Goal: Task Accomplishment & Management: Complete application form

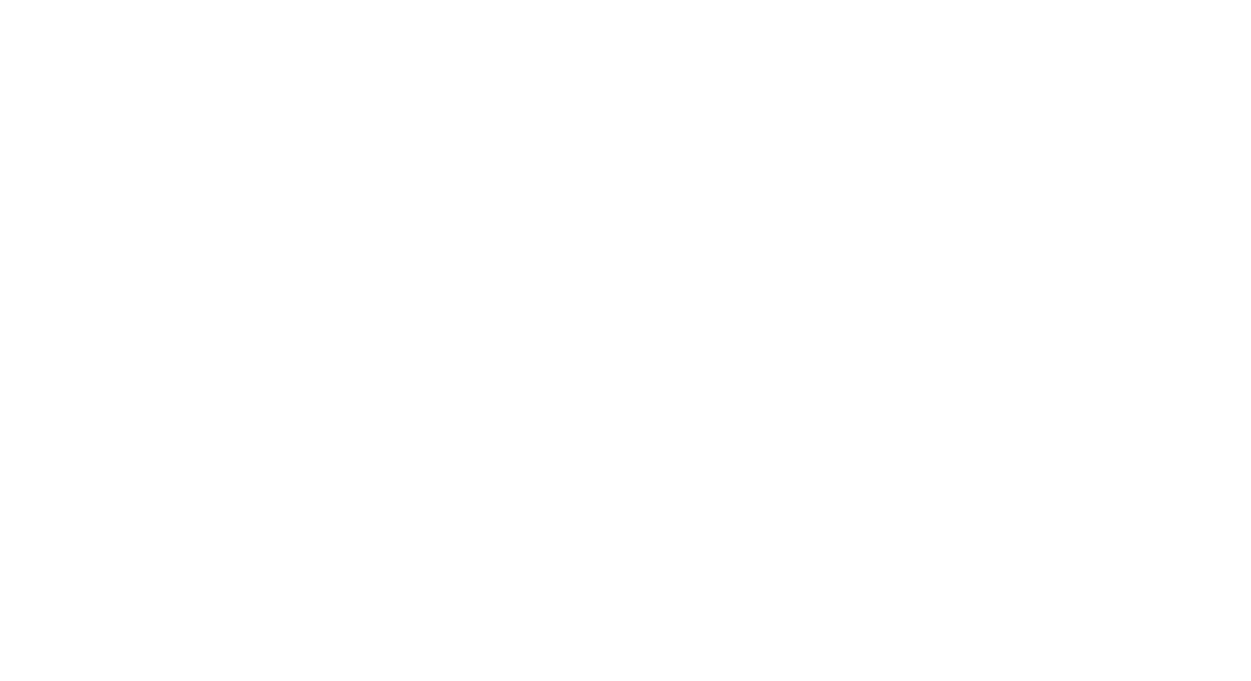
type input "[EMAIL_ADDRESS][DOMAIN_NAME]"
click at [0, 0] on input "Sign In" at bounding box center [0, 0] width 0 height 0
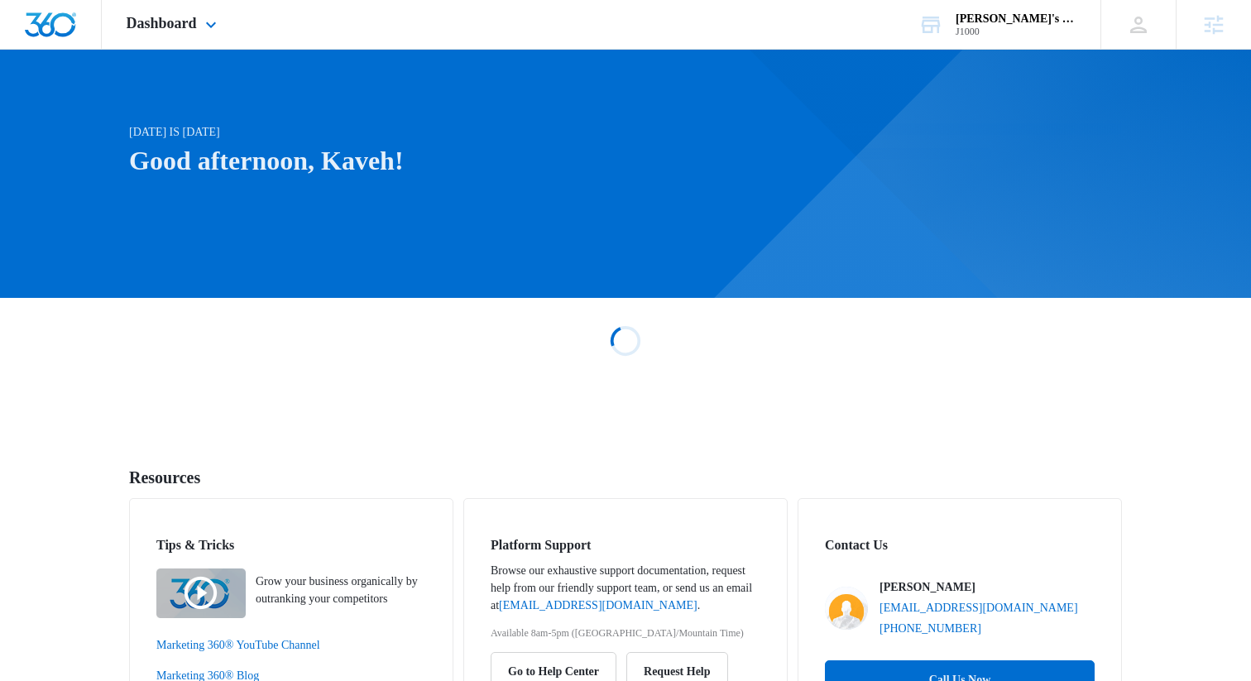
click at [229, 36] on div "Dashboard Apps Reputation Websites Forms CRM Email Social Shop Payments POS Con…" at bounding box center [174, 24] width 144 height 49
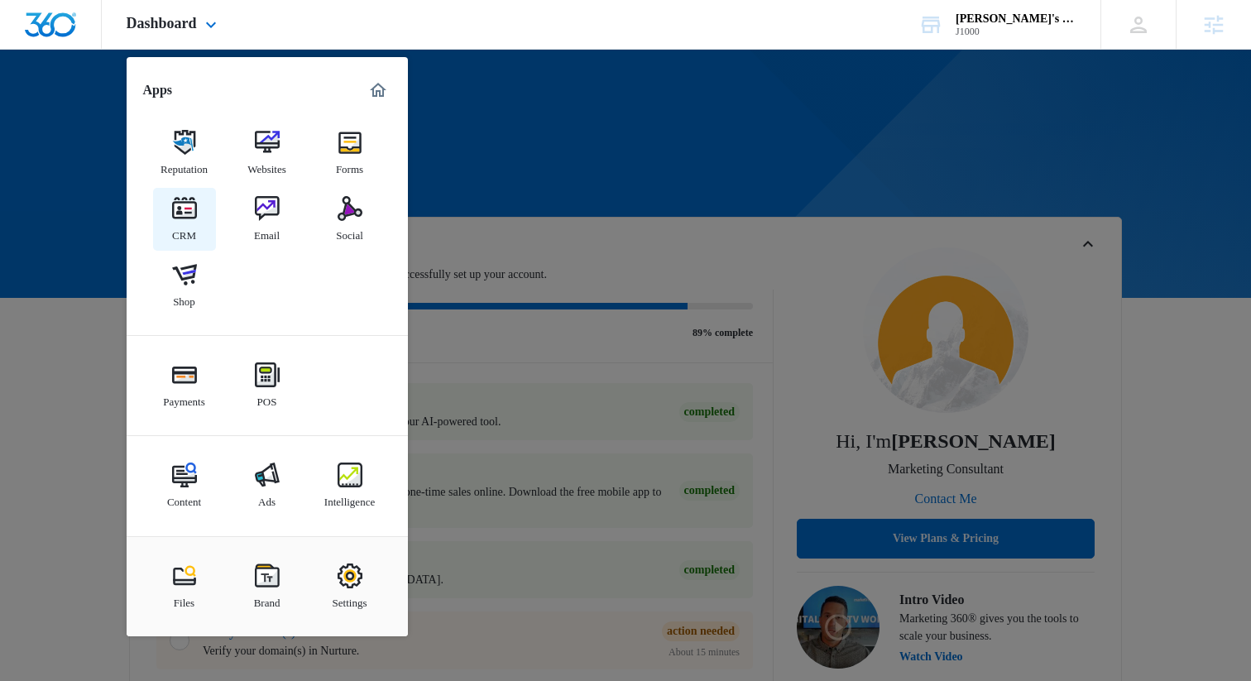
click at [194, 220] on img at bounding box center [184, 208] width 25 height 25
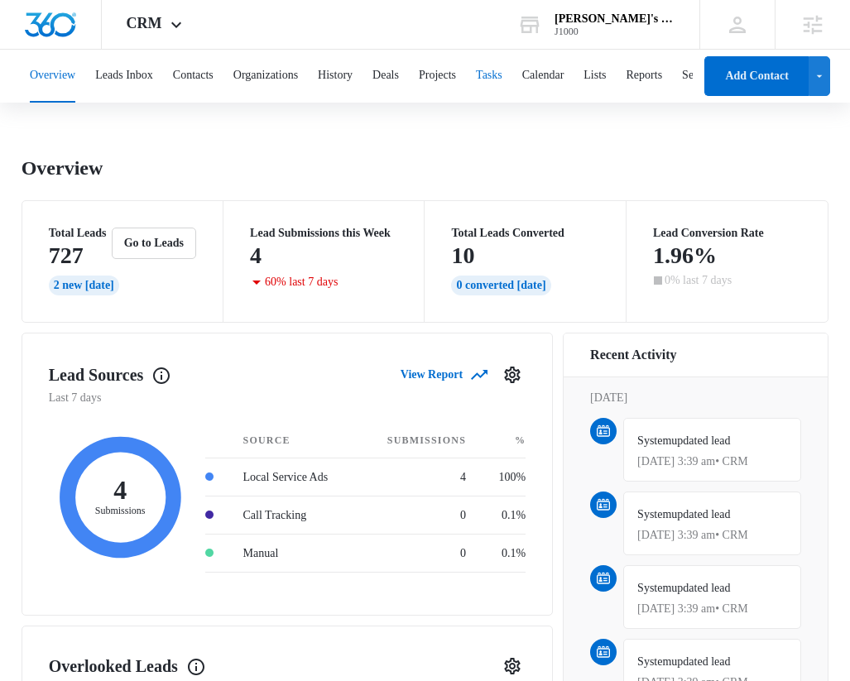
click at [502, 84] on button "Tasks" at bounding box center [489, 76] width 26 height 53
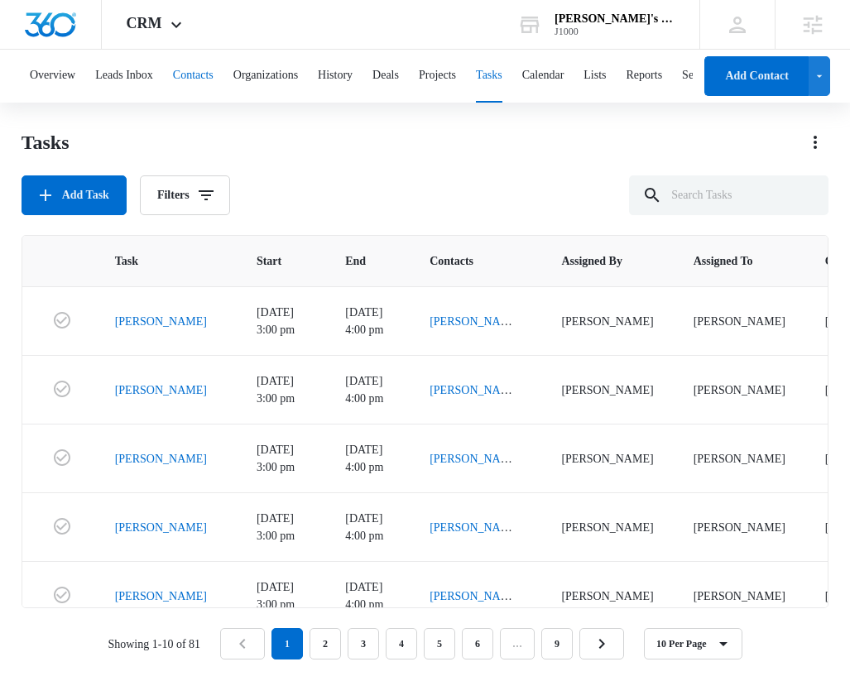
click at [214, 77] on button "Contacts" at bounding box center [193, 76] width 41 height 53
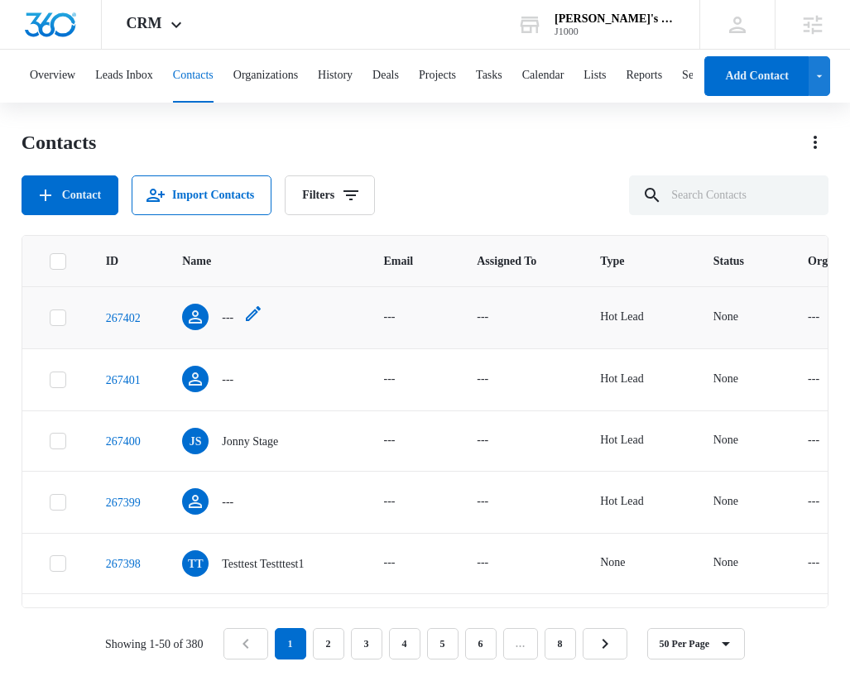
click at [202, 319] on icon "Name - - Select to Edit Field" at bounding box center [195, 316] width 13 height 13
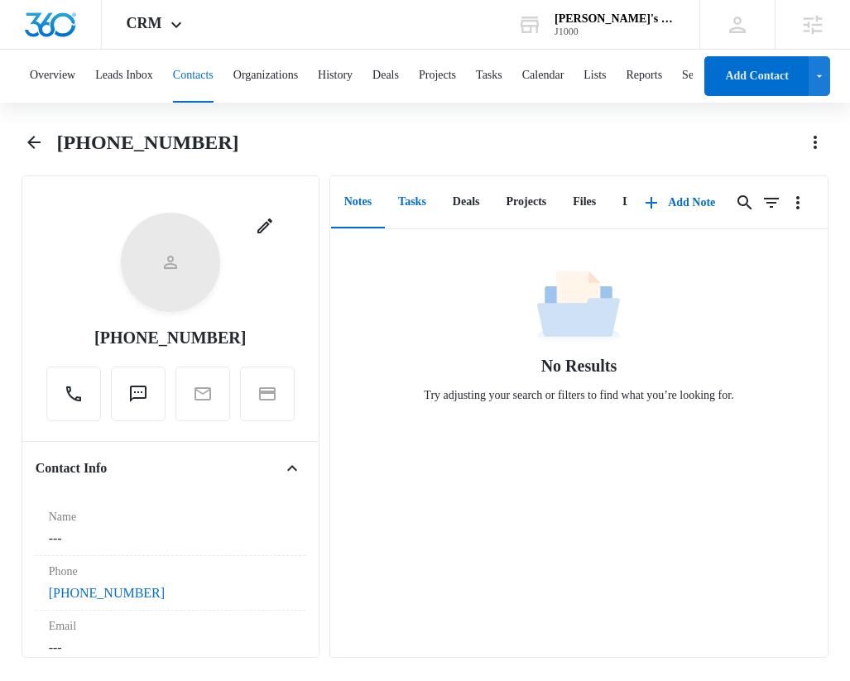
click at [411, 204] on button "Tasks" at bounding box center [412, 202] width 55 height 51
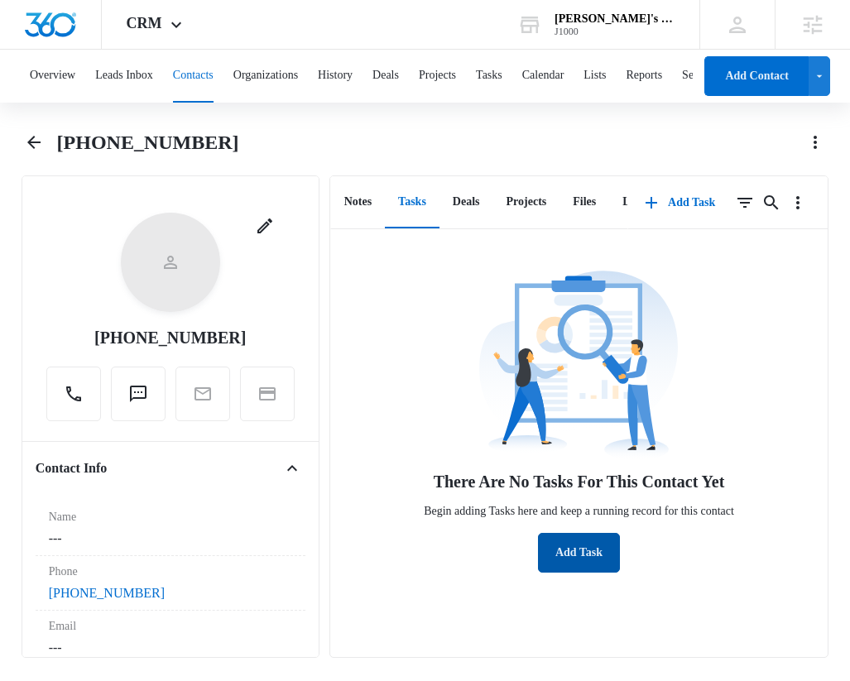
click at [591, 569] on button "Add Task" at bounding box center [579, 553] width 82 height 40
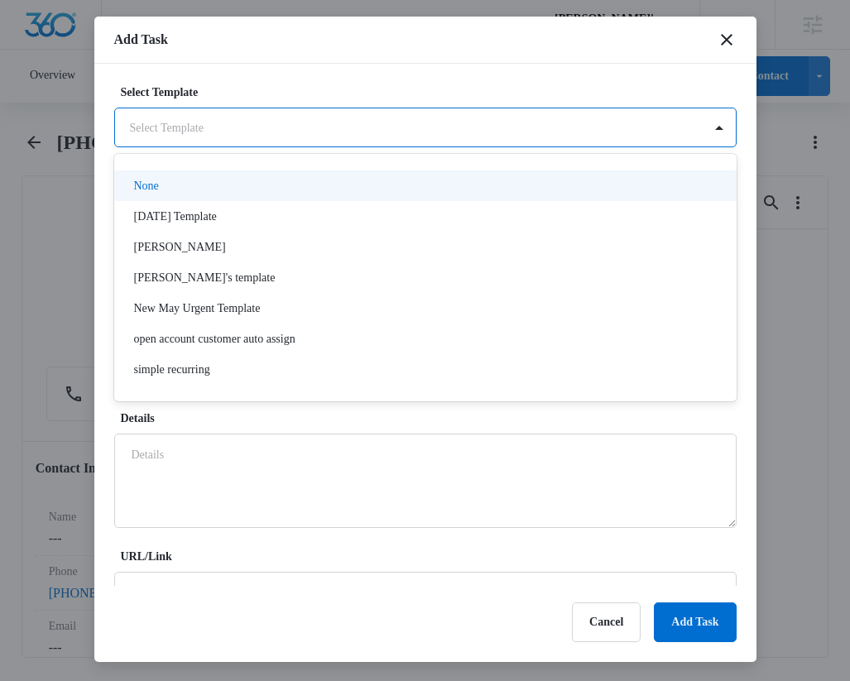
click at [507, 134] on body "CRM Apps Reputation Websites Forms CRM Email Social Shop Payments POS Content A…" at bounding box center [425, 339] width 850 height 678
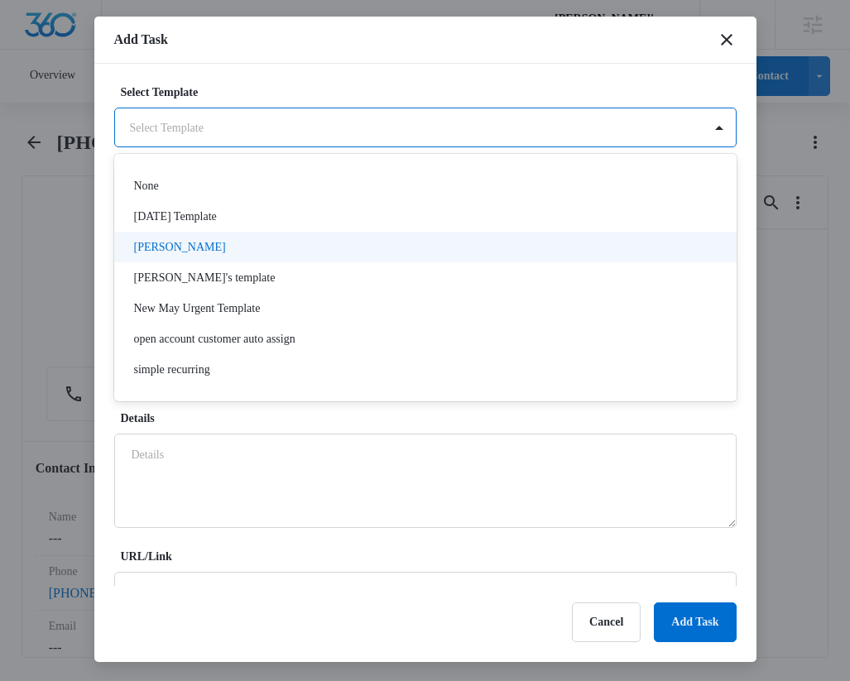
click at [435, 235] on div "[PERSON_NAME]" at bounding box center [425, 247] width 622 height 31
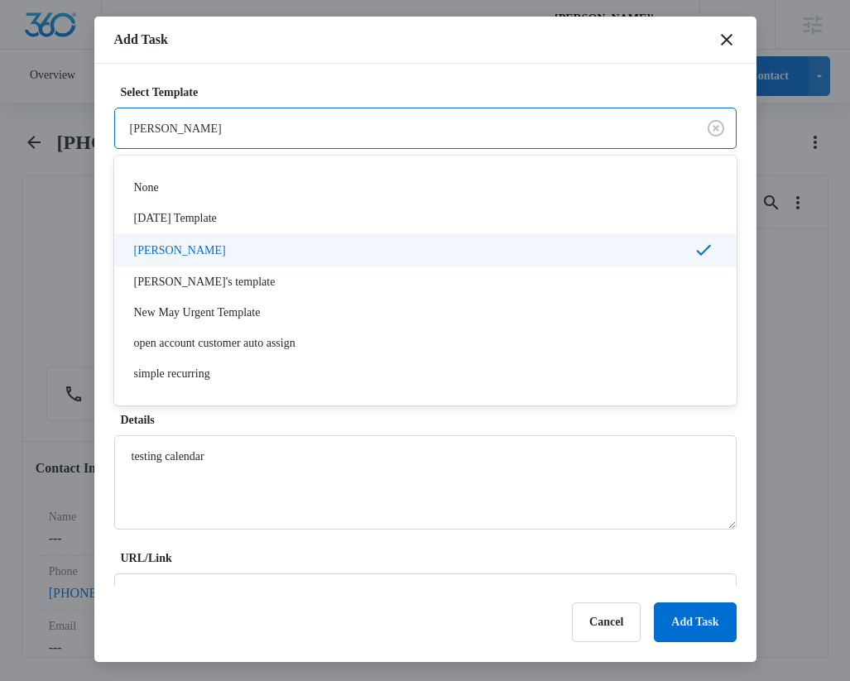
click at [550, 131] on body "CRM Apps Reputation Websites Forms CRM Email Social Shop Payments POS Content A…" at bounding box center [425, 339] width 850 height 678
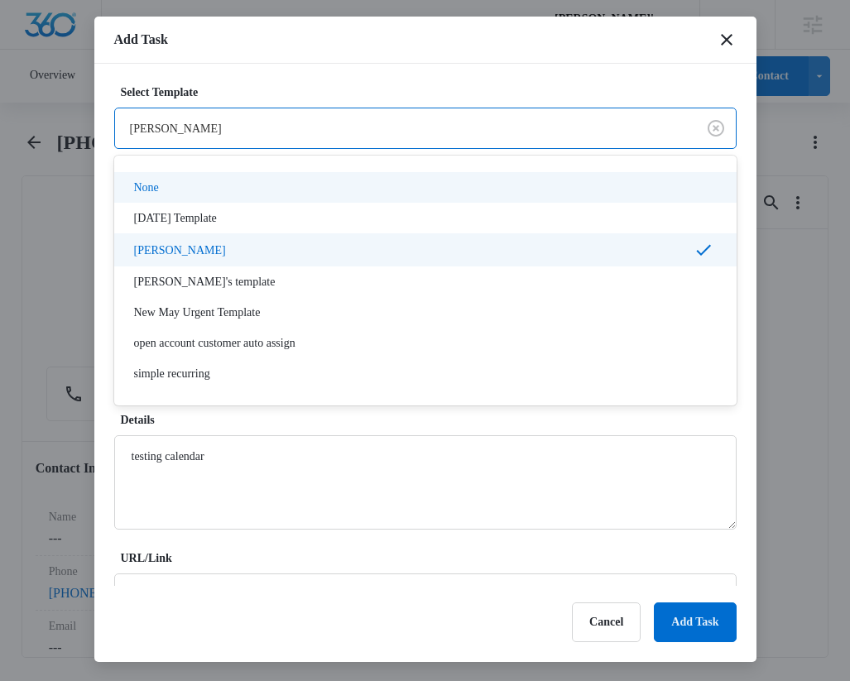
click at [534, 180] on div "None" at bounding box center [423, 187] width 579 height 17
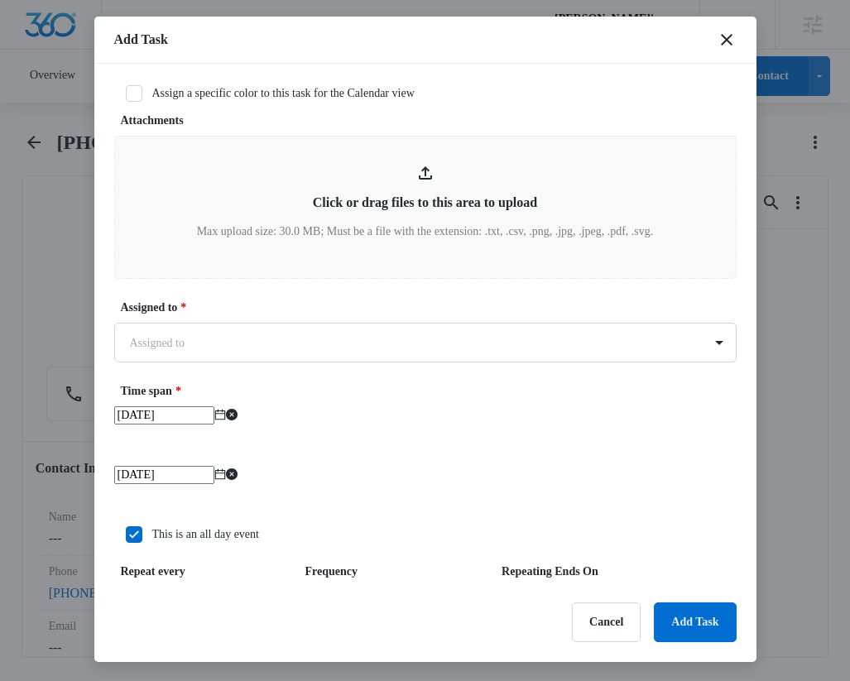
scroll to position [780, 0]
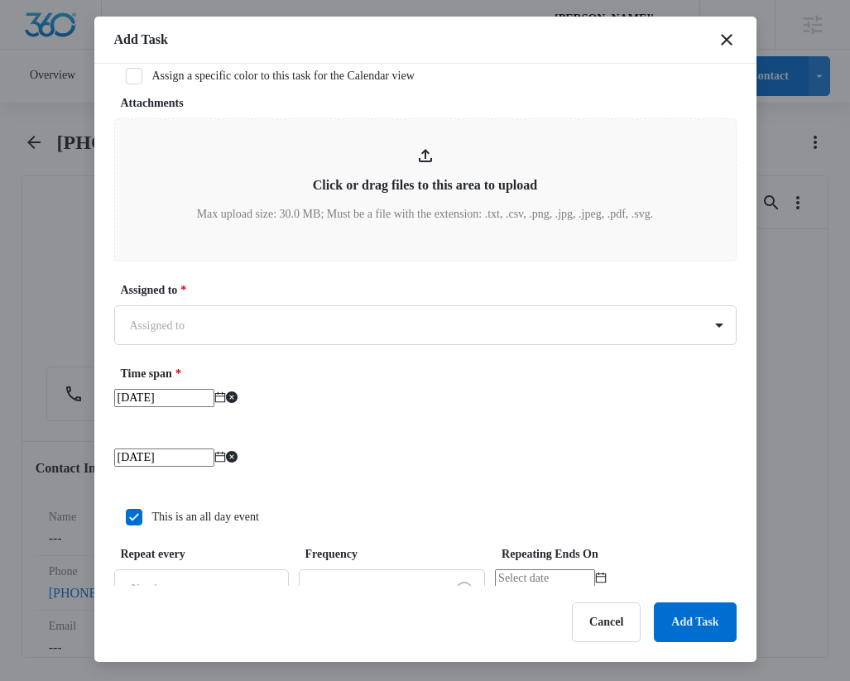
click at [214, 407] on input "[DATE]" at bounding box center [164, 398] width 100 height 18
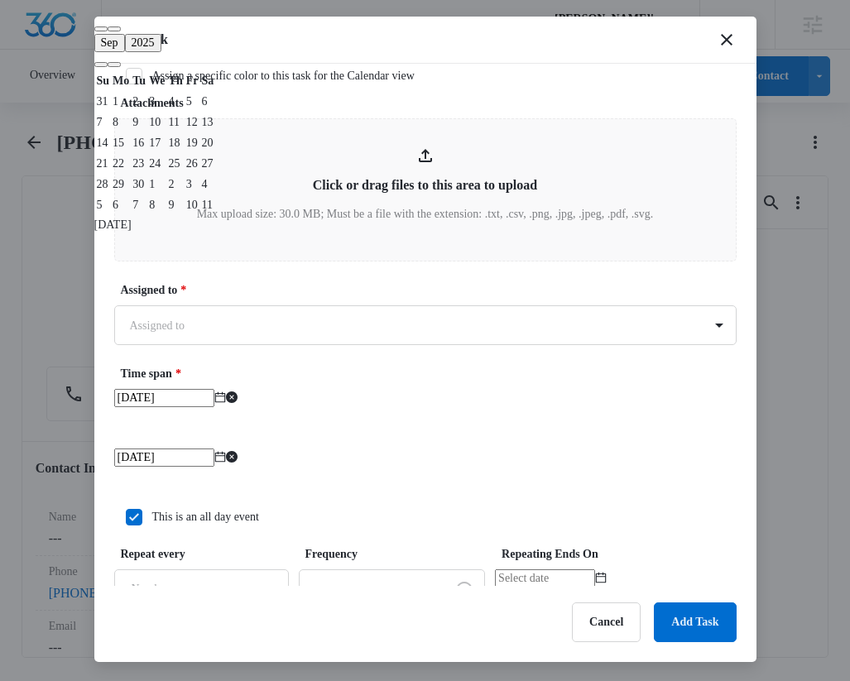
type input "[DATE]"
click at [199, 151] on div "19" at bounding box center [192, 142] width 12 height 17
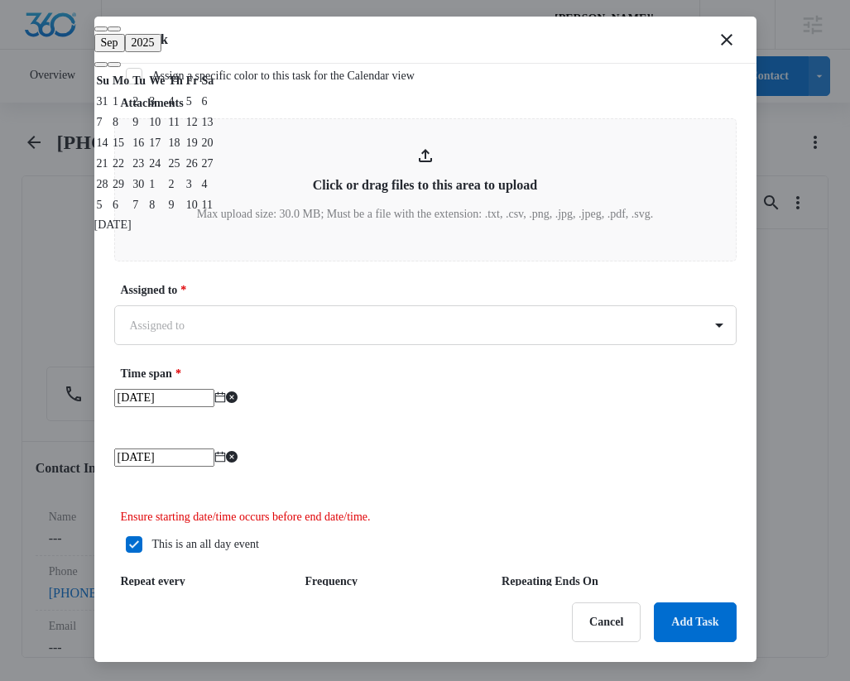
click at [214, 467] on input "[DATE]" at bounding box center [164, 458] width 100 height 18
type input "[DATE]"
click at [129, 172] on div "22" at bounding box center [121, 163] width 17 height 17
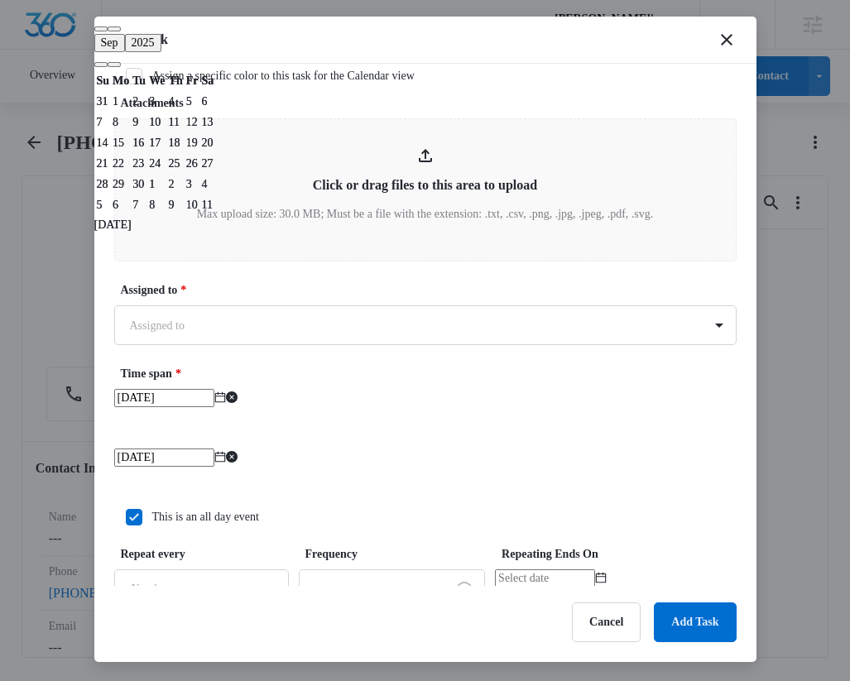
click at [187, 521] on div "This is an all day event" at bounding box center [205, 516] width 107 height 17
click at [126, 521] on input "This is an all day event" at bounding box center [120, 517] width 12 height 12
click at [187, 521] on div "This is an all day event" at bounding box center [205, 516] width 107 height 17
click at [126, 521] on input "This is an all day event" at bounding box center [120, 517] width 12 height 12
click at [187, 521] on div "This is an all day event" at bounding box center [205, 516] width 107 height 17
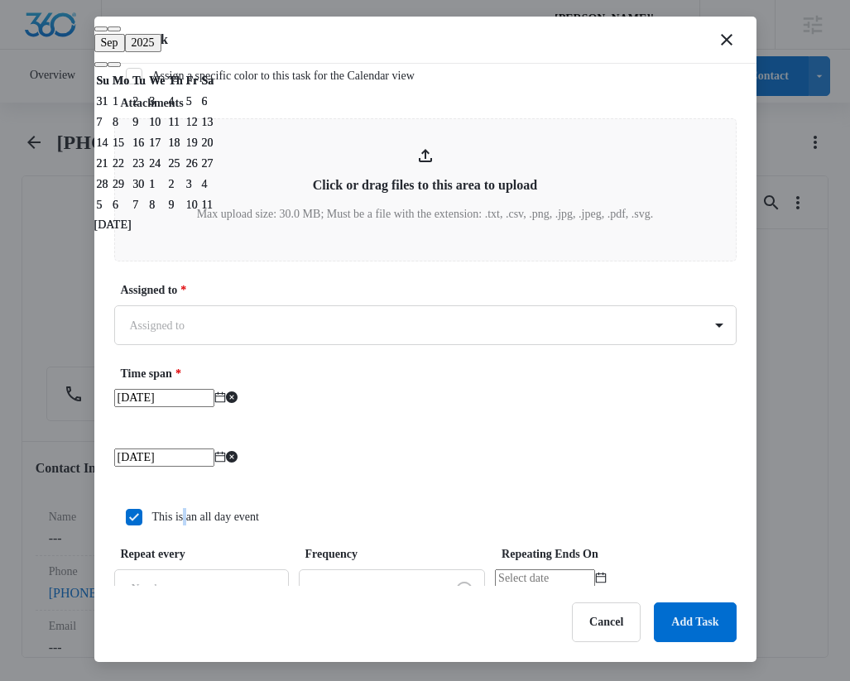
click at [126, 521] on input "This is an all day event" at bounding box center [120, 517] width 12 height 12
checkbox input "false"
click at [461, 419] on div "12:00 am" at bounding box center [476, 409] width 103 height 40
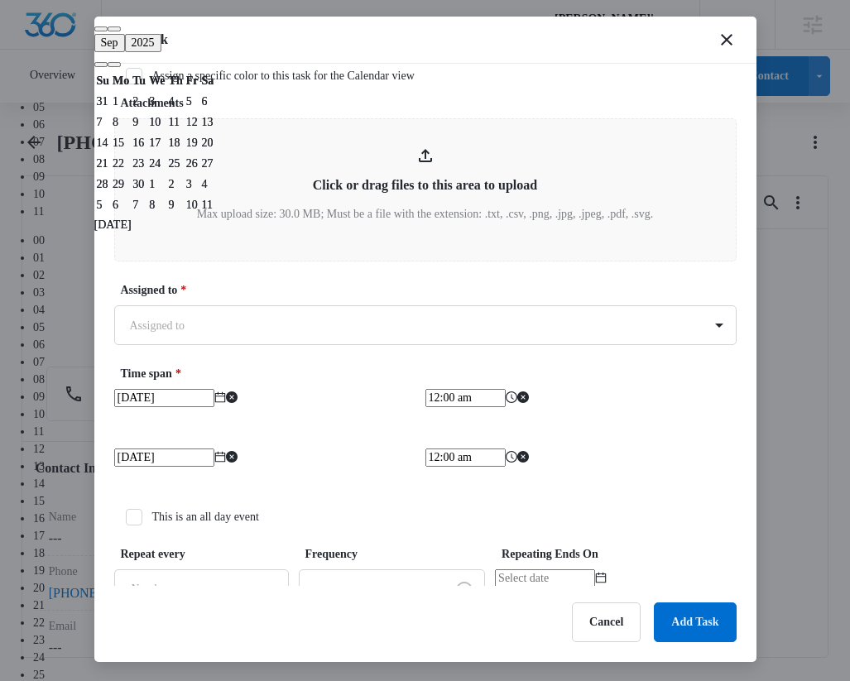
click at [453, 64] on div "02" at bounding box center [441, 54] width 817 height 17
type input "12:00 am"
click at [603, 373] on label "Time span *" at bounding box center [432, 373] width 622 height 17
click at [463, 463] on input "12:00 am" at bounding box center [465, 458] width 80 height 18
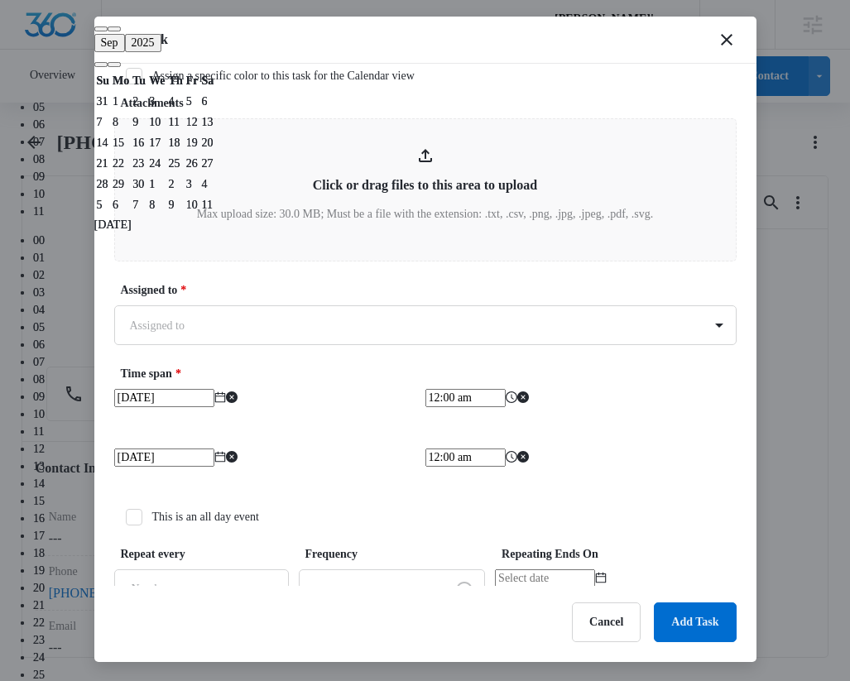
click at [459, 133] on div "06" at bounding box center [441, 124] width 817 height 17
click at [641, 387] on div "Time span * [DATE] [DATE] Su Mo Tu We Th Fr Sa 31 1 2 3 4 5 6 7 8 9 10 11 12 13…" at bounding box center [425, 426] width 622 height 123
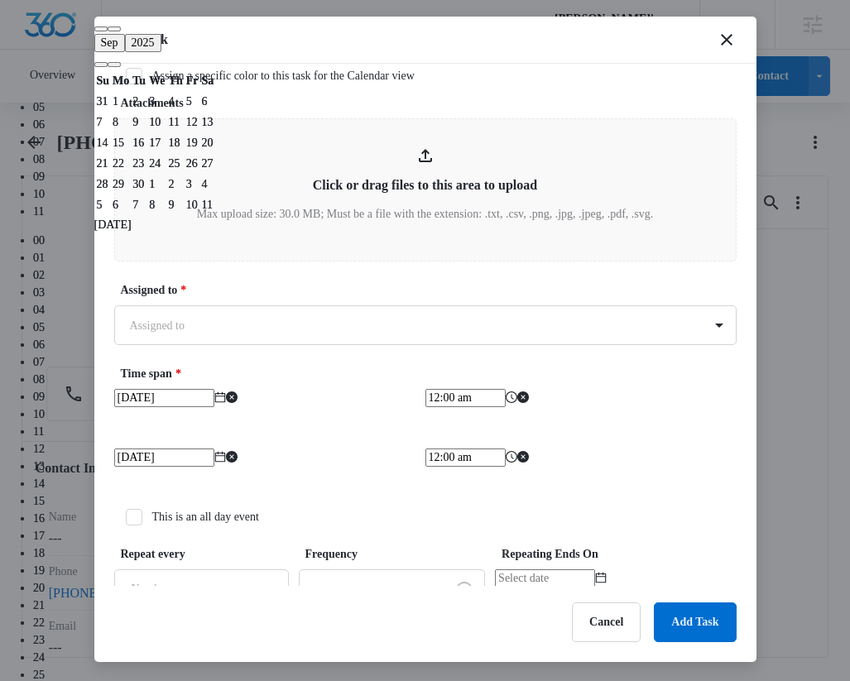
click at [447, 467] on input "12:00 am" at bounding box center [465, 458] width 80 height 18
click at [450, 98] on div "04" at bounding box center [441, 89] width 817 height 17
click at [498, 336] on div "05" at bounding box center [441, 327] width 817 height 17
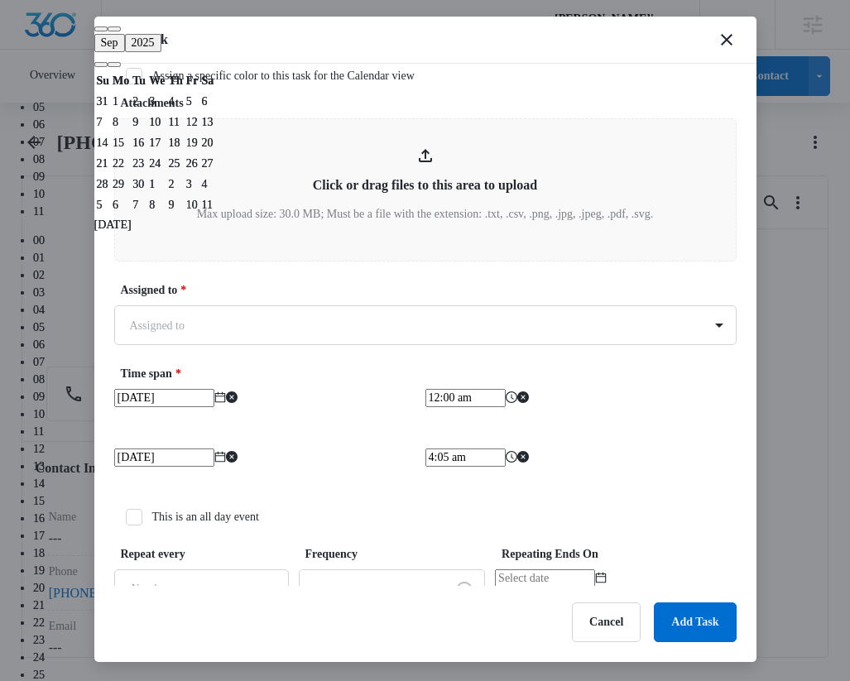
scroll to position [116, 0]
type input "4:05 pm"
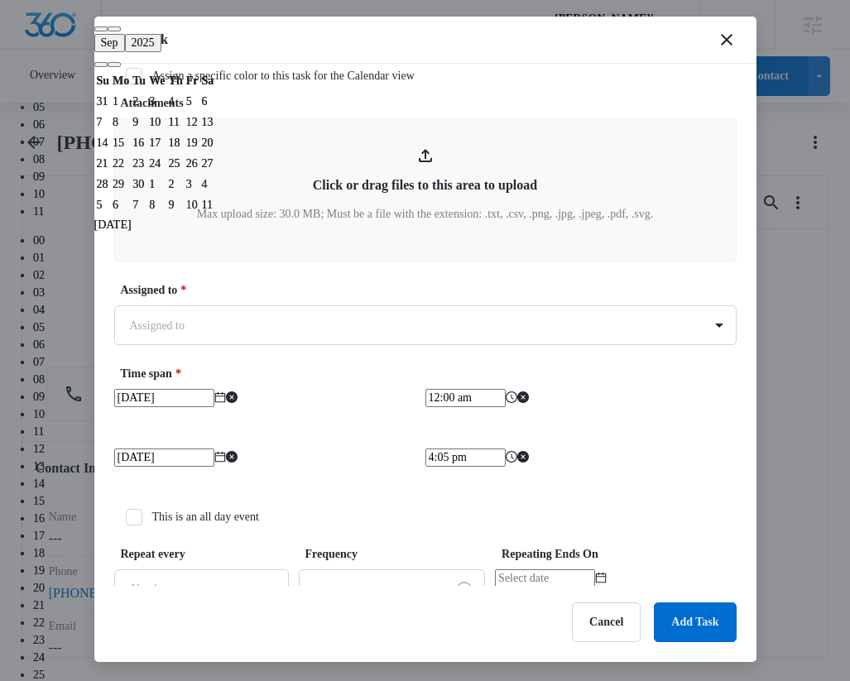
click at [607, 449] on div "[DATE] [DATE] Su Mo Tu We Th Fr Sa 31 1 2 3 4 5 6 7 8 9 10 11 12 13 14 15 16 17…" at bounding box center [425, 469] width 622 height 40
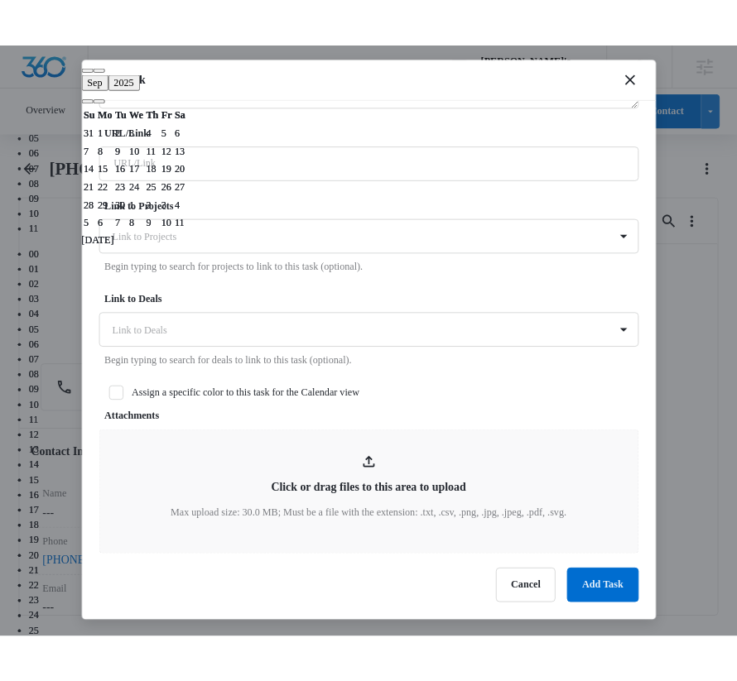
scroll to position [965, 0]
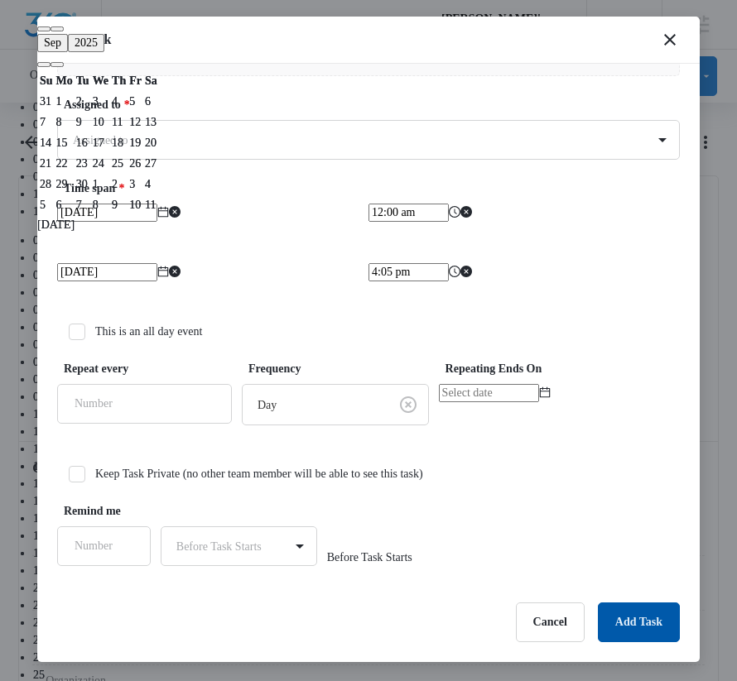
click at [632, 622] on button "Add Task" at bounding box center [639, 623] width 82 height 40
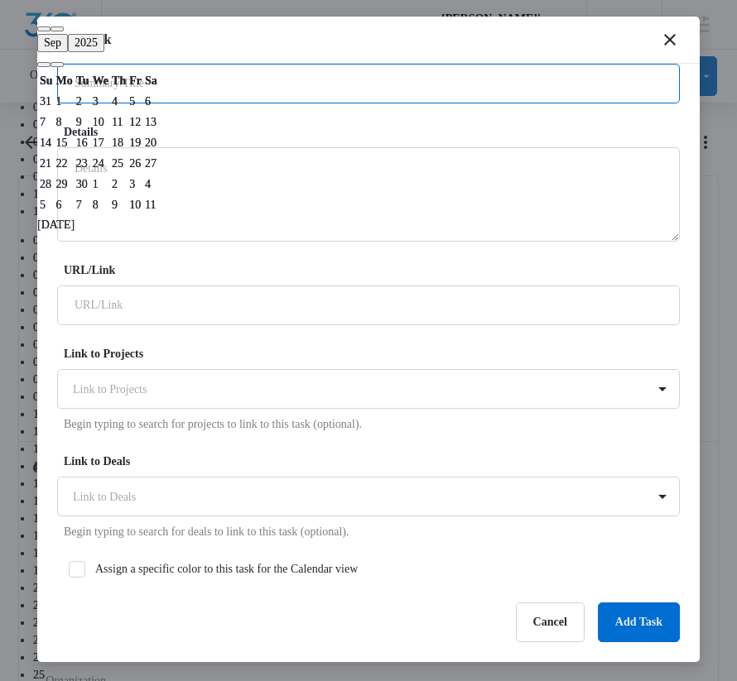
click at [316, 89] on input "Summary/Title *" at bounding box center [368, 84] width 622 height 40
type input "Test"
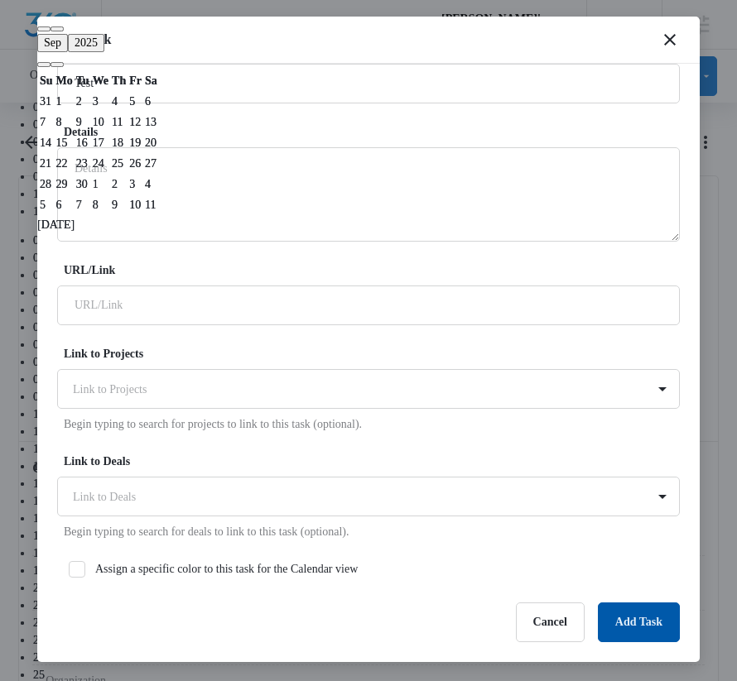
click at [621, 603] on button "Add Task" at bounding box center [639, 623] width 82 height 40
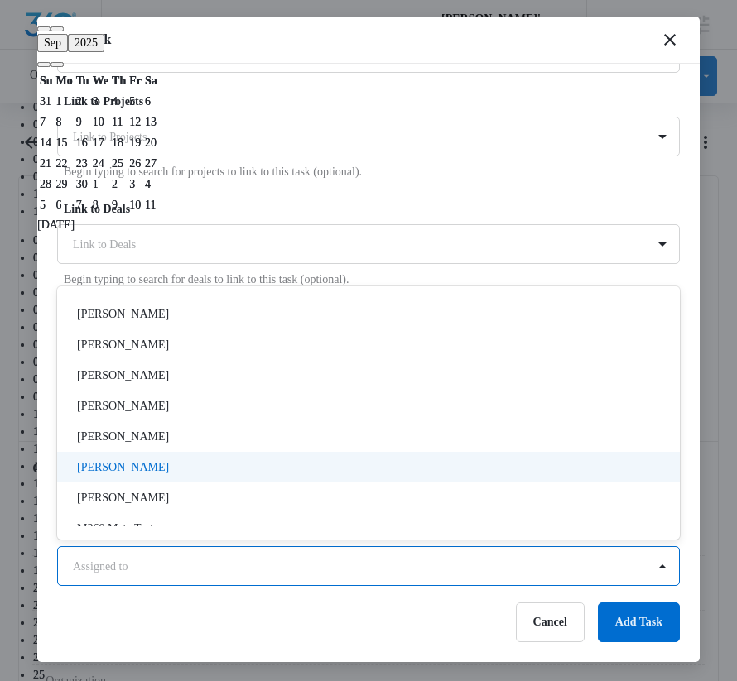
scroll to position [1381, 0]
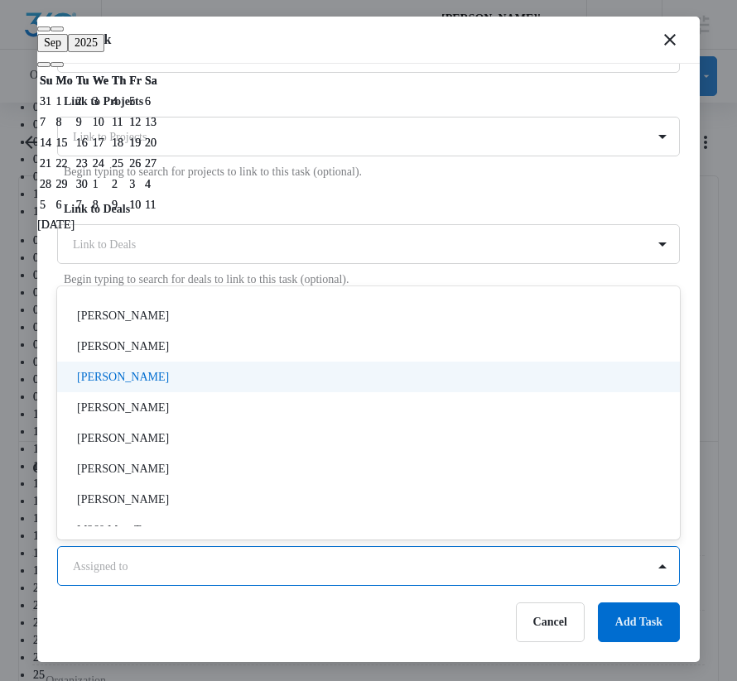
click at [305, 367] on div "[PERSON_NAME]" at bounding box center [368, 377] width 622 height 31
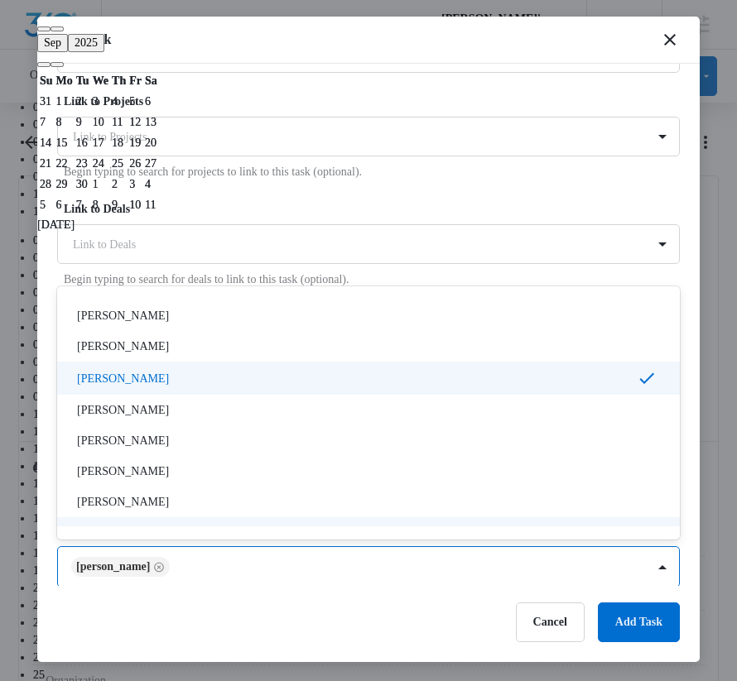
click at [654, 632] on div at bounding box center [368, 340] width 737 height 681
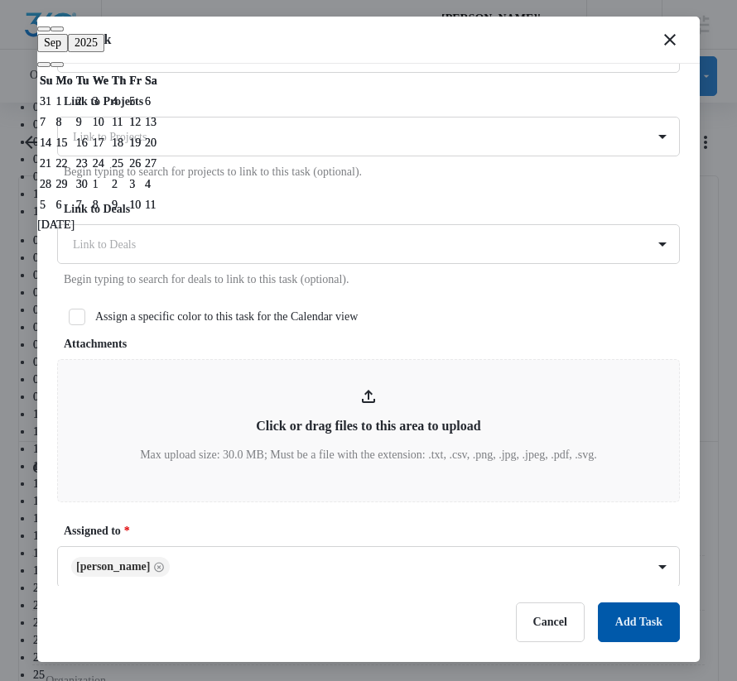
click at [638, 622] on button "Add Task" at bounding box center [639, 623] width 82 height 40
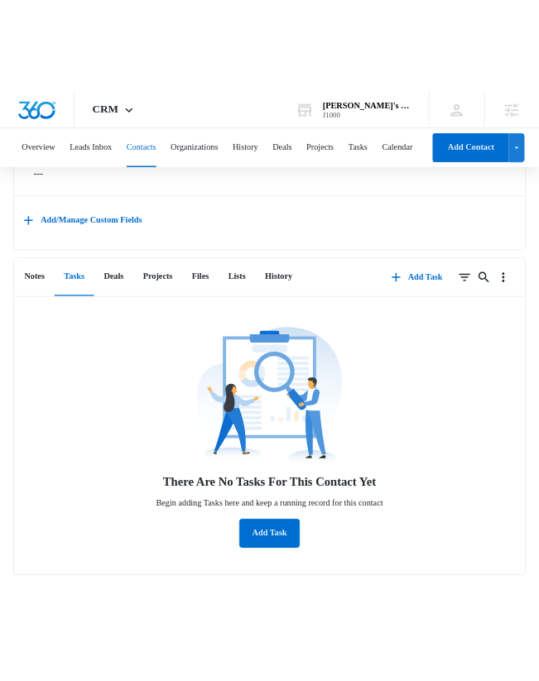
scroll to position [3405, 0]
